Goal: Check status: Check status

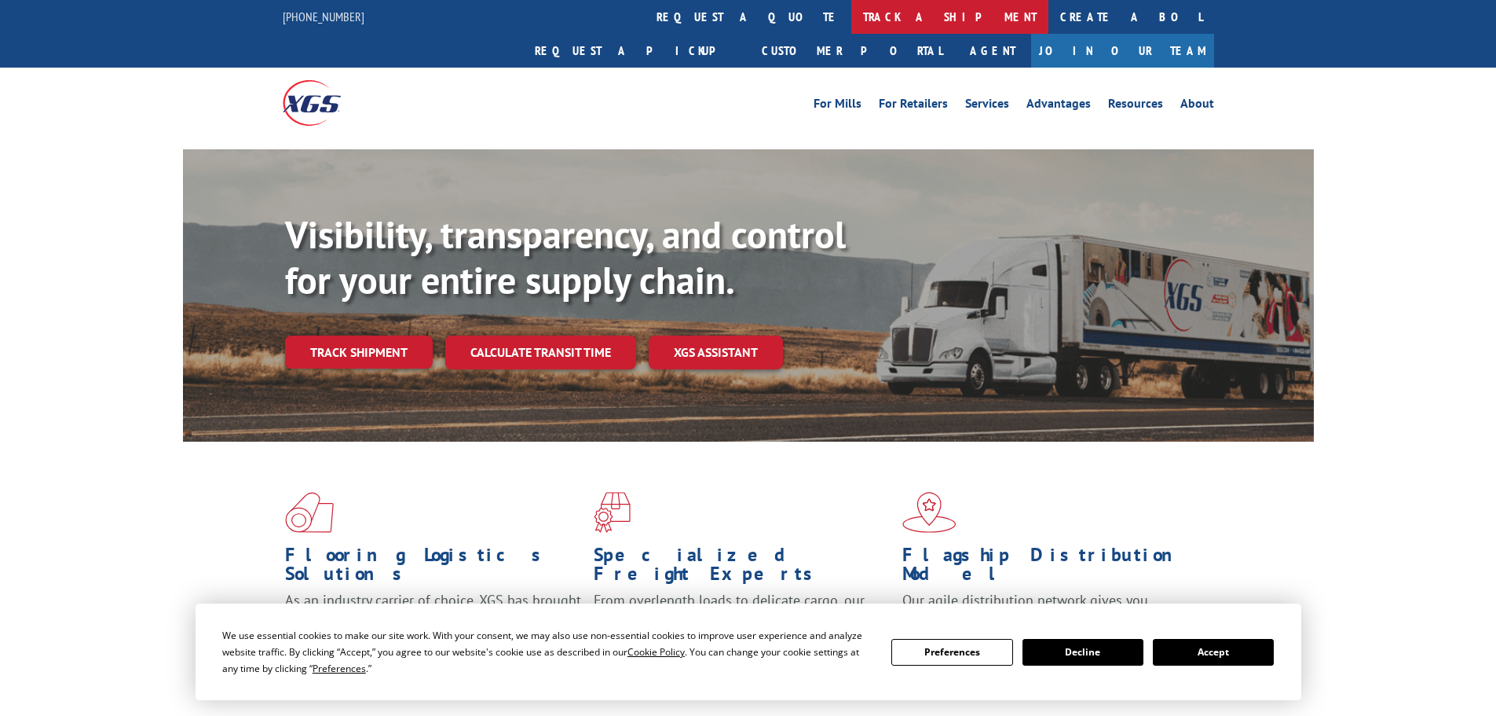
click at [851, 20] on link "track a shipment" at bounding box center [949, 17] width 197 height 34
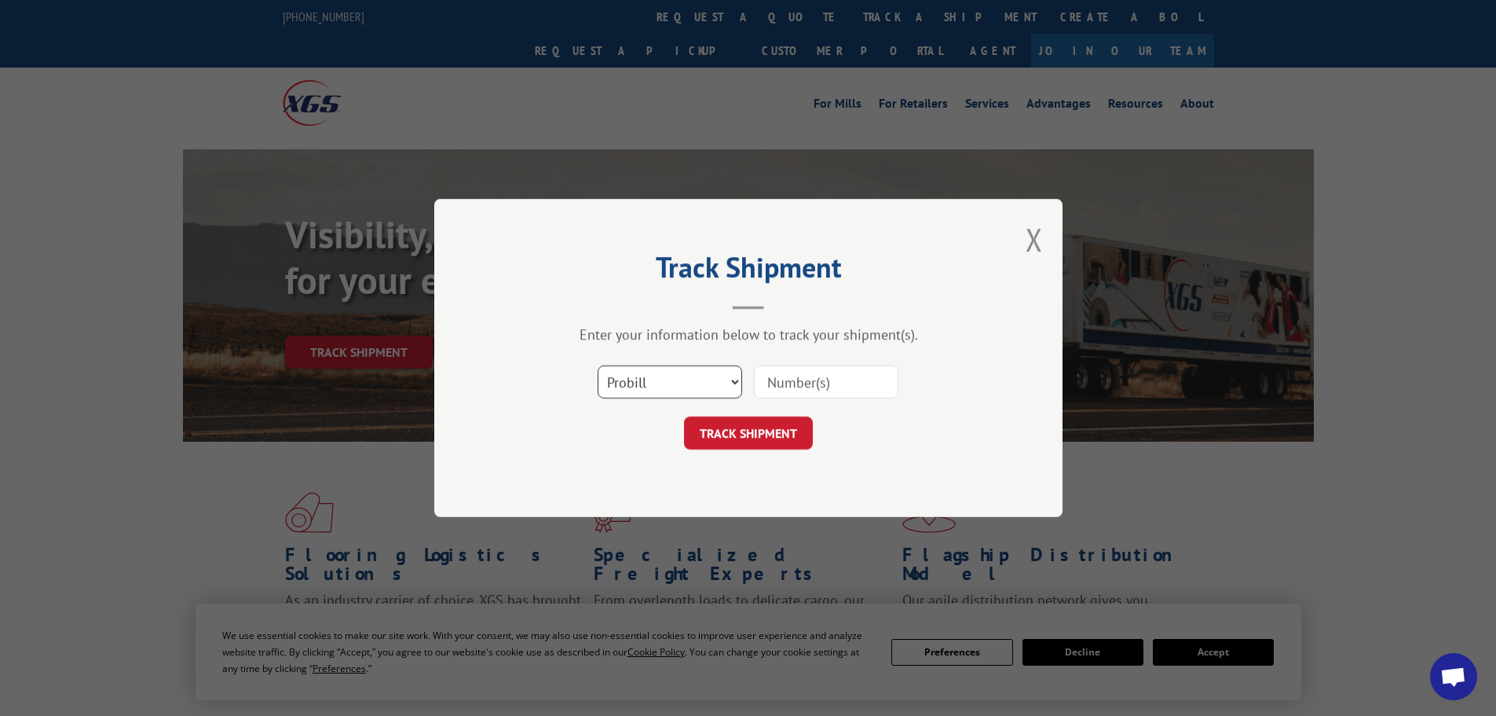
click at [686, 382] on select "Select category... Probill BOL PO" at bounding box center [670, 381] width 145 height 33
select select "bol"
click at [598, 365] on select "Select category... Probill BOL PO" at bounding box center [670, 381] width 145 height 33
click at [825, 385] on input at bounding box center [826, 381] width 145 height 33
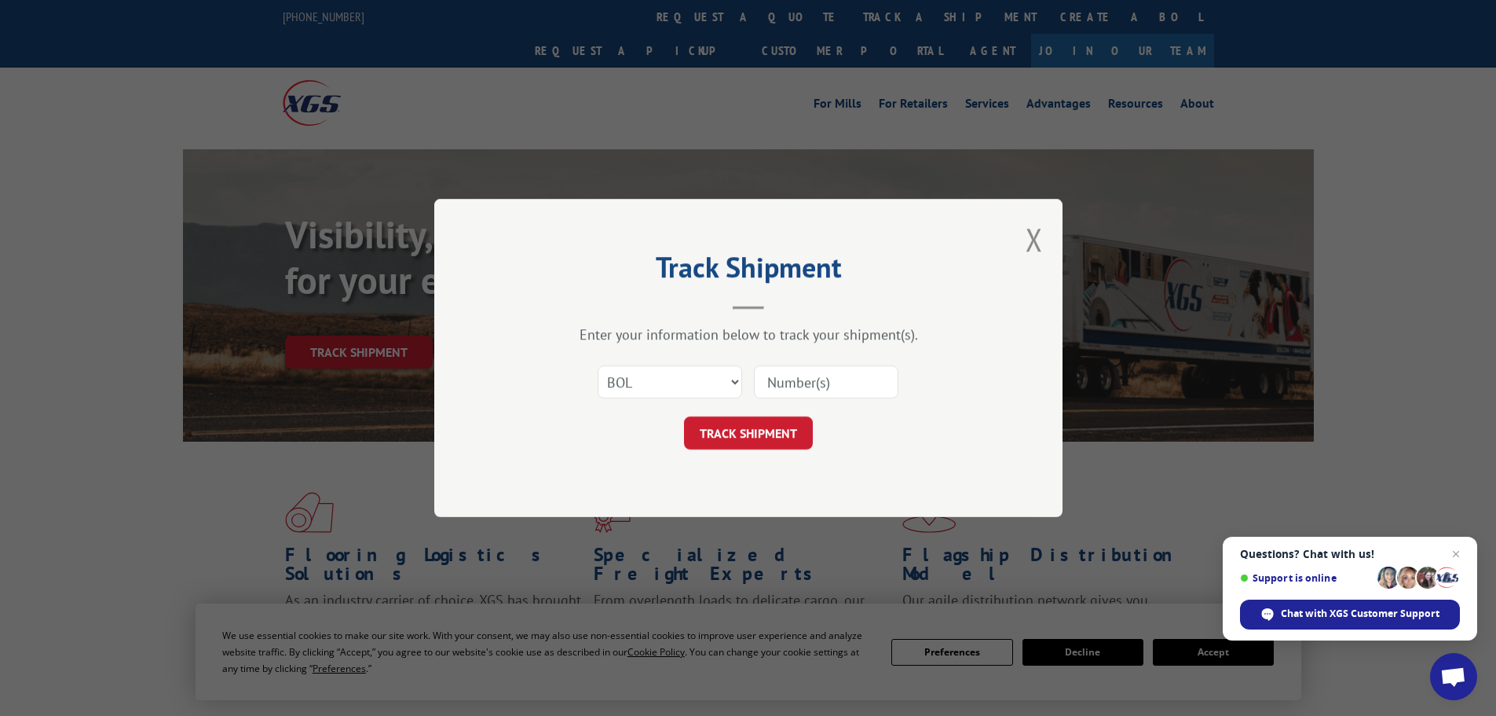
paste input "5590610"
type input "5590610"
click at [759, 438] on button "TRACK SHIPMENT" at bounding box center [748, 432] width 129 height 33
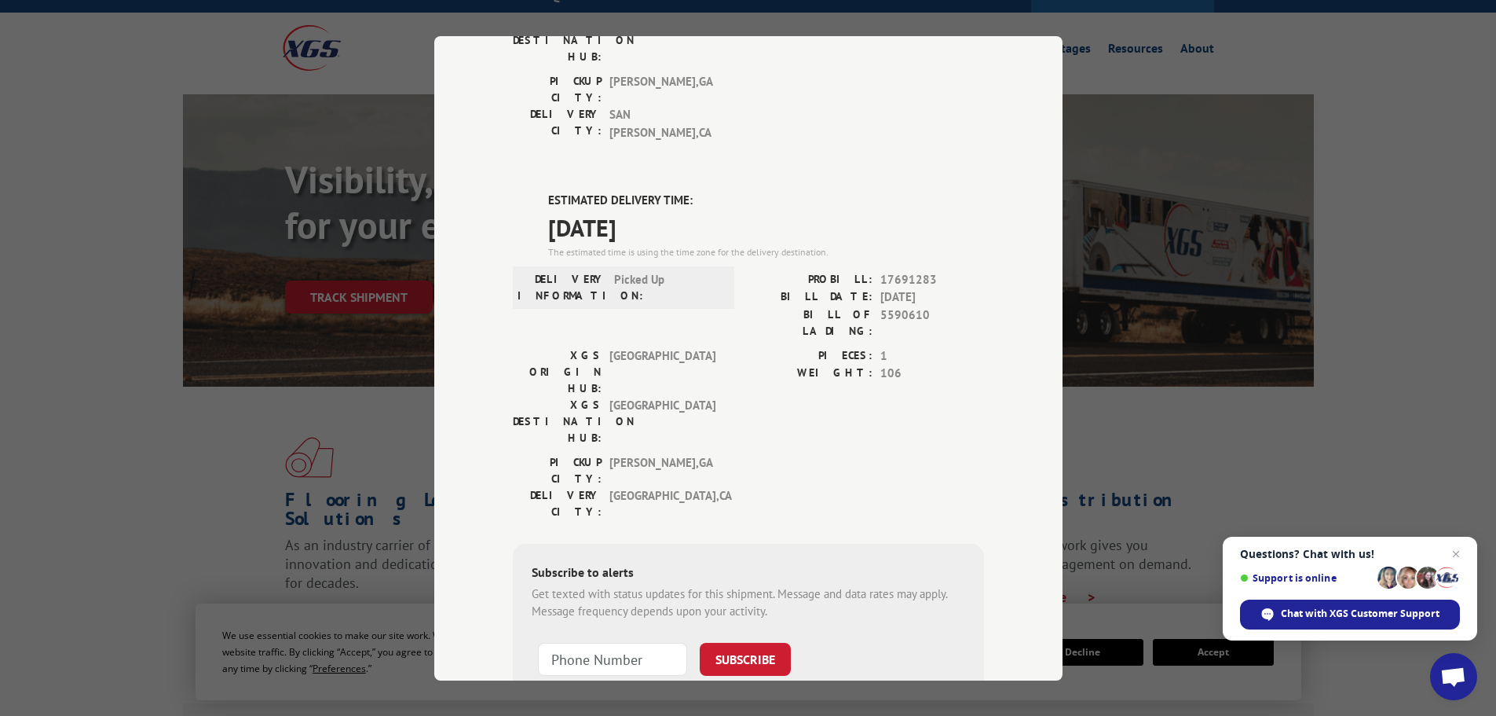
scroll to position [94, 0]
